Goal: Information Seeking & Learning: Learn about a topic

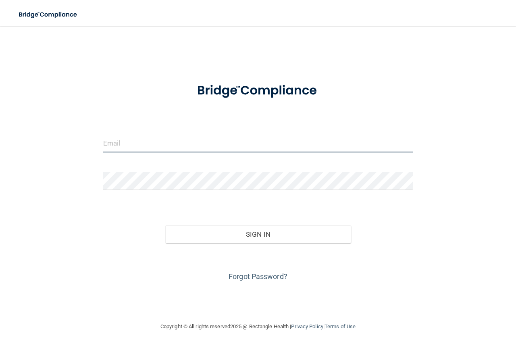
type input "[EMAIL_ADDRESS][DOMAIN_NAME]"
drag, startPoint x: 182, startPoint y: 145, endPoint x: 54, endPoint y: 131, distance: 128.0
click at [54, 131] on div "[EMAIL_ADDRESS][DOMAIN_NAME] Invalid email/password. You don't have permission …" at bounding box center [257, 174] width 483 height 280
type input "[EMAIL_ADDRESS][DOMAIN_NAME]"
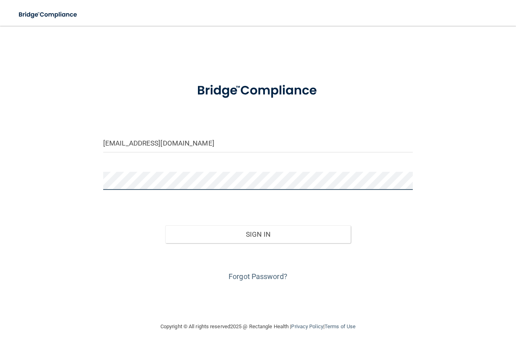
click at [66, 181] on div "[EMAIL_ADDRESS][DOMAIN_NAME] Invalid email/password. You don't have permission …" at bounding box center [257, 174] width 483 height 280
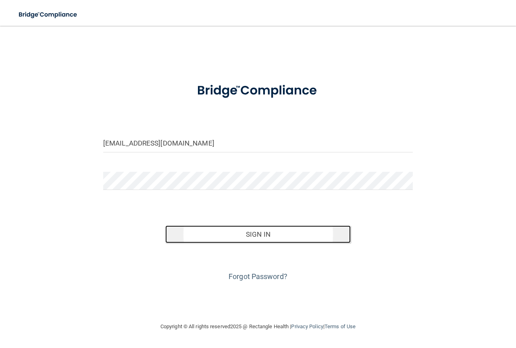
click at [276, 235] on button "Sign In" at bounding box center [258, 234] width 186 height 18
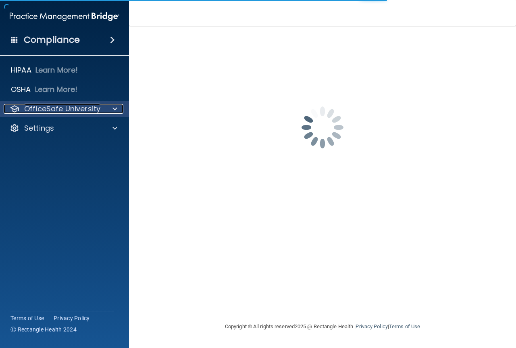
click at [58, 105] on p "OfficeSafe University" at bounding box center [62, 109] width 76 height 10
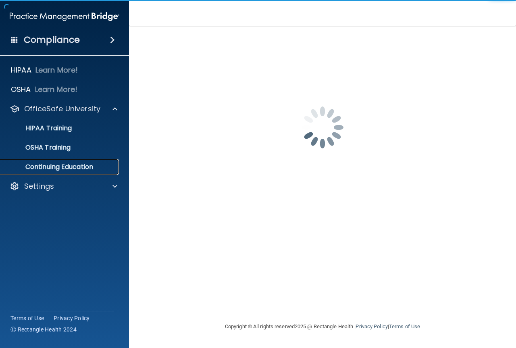
click at [62, 166] on p "Continuing Education" at bounding box center [60, 167] width 110 height 8
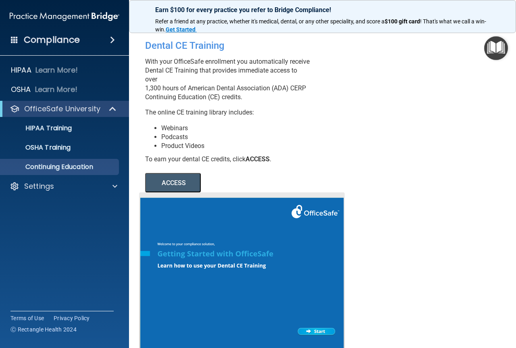
click at [179, 191] on button "ACCESS" at bounding box center [173, 182] width 56 height 19
